Goal: Information Seeking & Learning: Learn about a topic

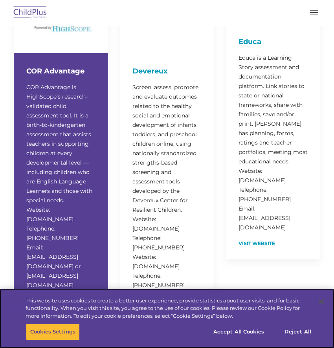
scroll to position [640, 0]
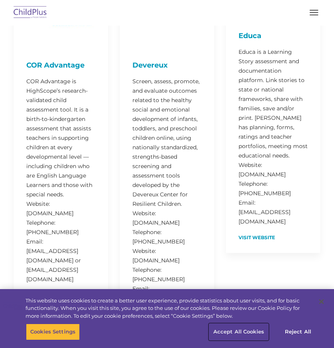
click at [258, 335] on button "Accept All Cookies" at bounding box center [238, 332] width 59 height 17
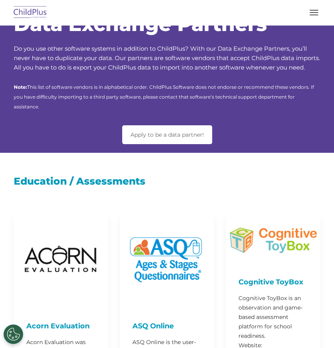
scroll to position [0, 0]
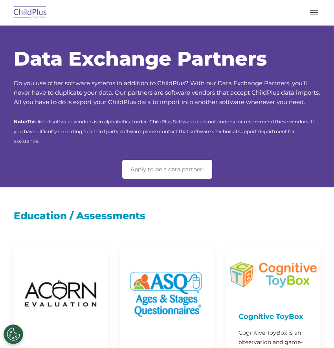
click at [71, 196] on div "Education / Assessments" at bounding box center [167, 211] width 319 height 47
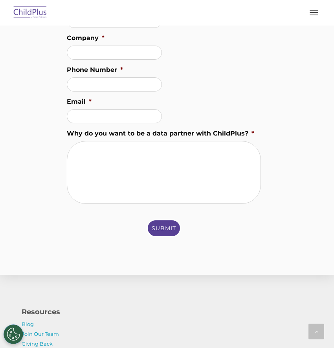
scroll to position [4547, 0]
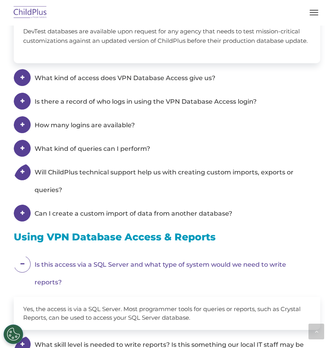
scroll to position [988, 0]
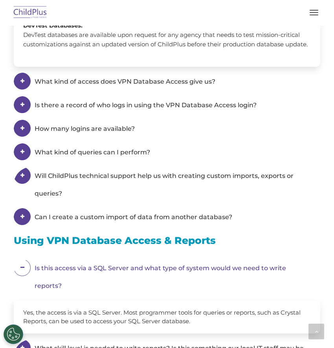
click at [68, 108] on em "Is there a record of who logs in using the VPN Database Access login?" at bounding box center [172, 105] width 274 height 18
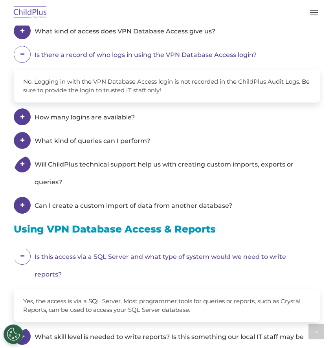
scroll to position [736, 0]
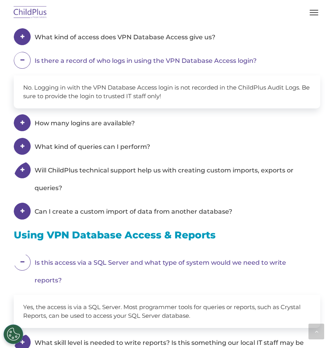
click at [62, 46] on em "What kind of access does VPN Database Access give us?" at bounding box center [172, 37] width 274 height 18
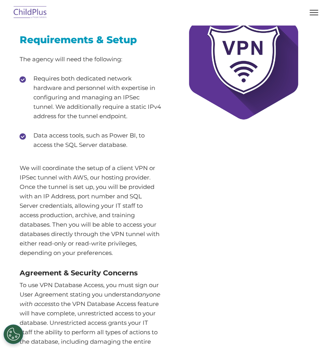
scroll to position [0, 0]
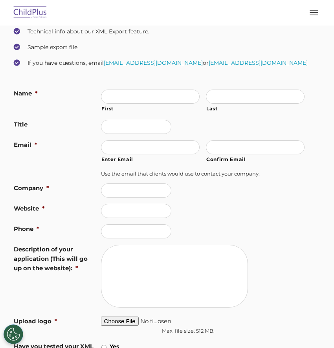
scroll to position [159, 0]
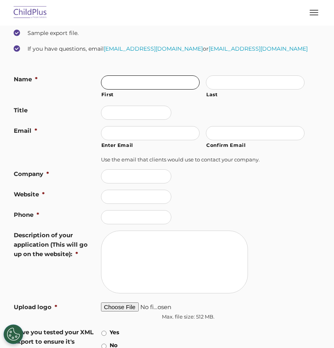
click at [121, 88] on input "First" at bounding box center [150, 83] width 99 height 14
click at [59, 225] on ul "Name * First Last Title Email * Enter Email Confirm Email Use the email that cl…" at bounding box center [167, 214] width 307 height 279
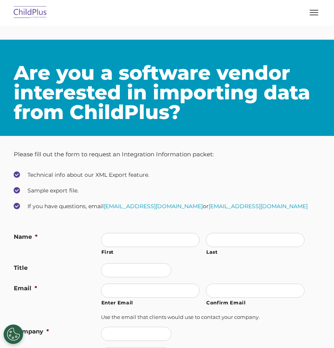
scroll to position [0, 0]
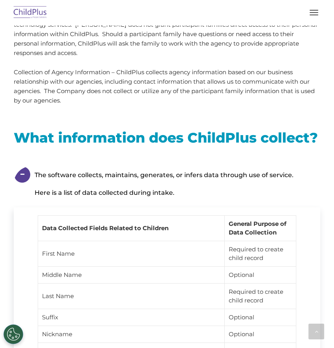
scroll to position [995, 0]
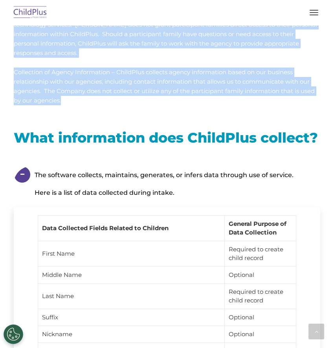
drag, startPoint x: 18, startPoint y: 53, endPoint x: 159, endPoint y: 109, distance: 151.8
copy div "Data Security ChildPlus follows and is committed to the following privacy guide…"
